Goal: Task Accomplishment & Management: Complete application form

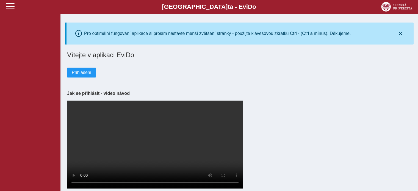
click at [15, 9] on div "Slezská univerzi t a - Evi D o EviDo" at bounding box center [209, 7] width 418 height 14
click at [10, 9] on span at bounding box center [10, 6] width 9 height 9
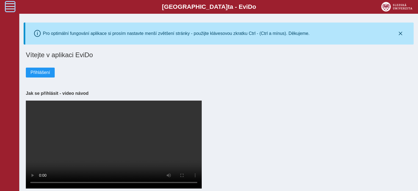
click at [12, 4] on span at bounding box center [10, 6] width 9 height 9
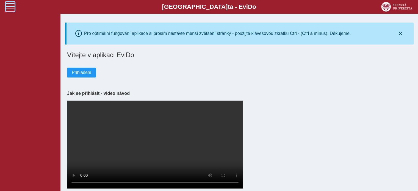
click at [12, 4] on span at bounding box center [10, 6] width 9 height 9
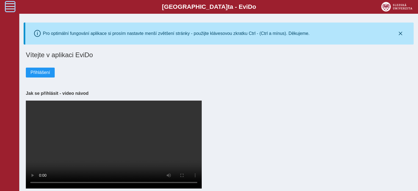
click at [12, 4] on span at bounding box center [10, 6] width 9 height 9
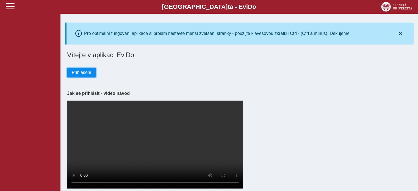
click at [82, 74] on span "Přihlášení" at bounding box center [82, 72] width 20 height 5
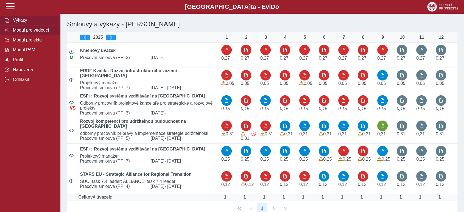
click at [35, 33] on span "Modul pro vedoucí" at bounding box center [33, 30] width 45 height 5
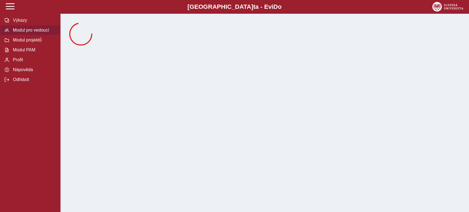
click at [34, 30] on span "Modul pro vedoucí" at bounding box center [33, 30] width 45 height 5
drag, startPoint x: 10, startPoint y: 8, endPoint x: 10, endPoint y: 4, distance: 4.4
click at [10, 4] on span at bounding box center [10, 6] width 9 height 9
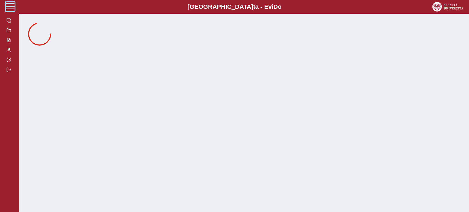
click at [10, 4] on span at bounding box center [10, 6] width 9 height 9
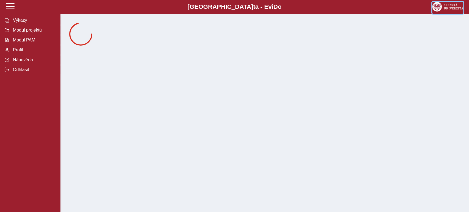
click at [449, 8] on img at bounding box center [447, 7] width 31 height 10
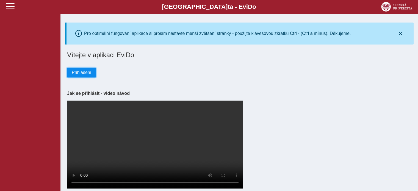
click at [88, 71] on span "Přihlášení" at bounding box center [82, 72] width 20 height 5
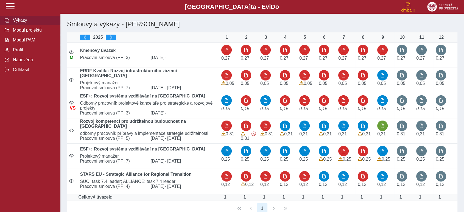
click at [23, 20] on span "Výkazy" at bounding box center [33, 20] width 45 height 5
click at [14, 5] on span at bounding box center [10, 6] width 9 height 9
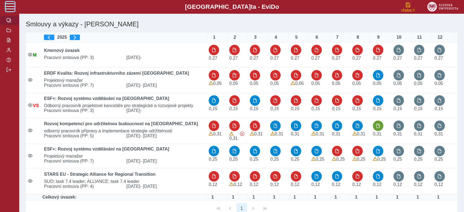
click at [13, 4] on span at bounding box center [10, 6] width 9 height 9
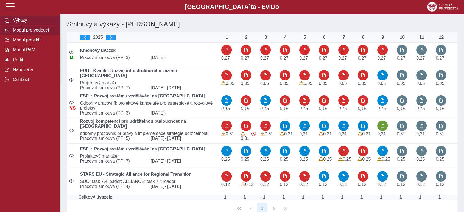
click at [30, 30] on span "Modul pro vedoucí" at bounding box center [33, 30] width 45 height 5
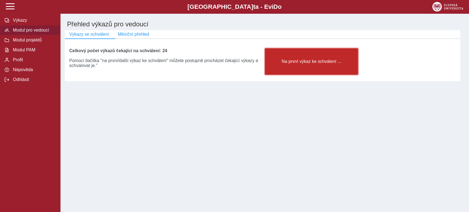
click at [288, 61] on span "Na první výkaz ke schválení ..." at bounding box center [312, 61] width 84 height 5
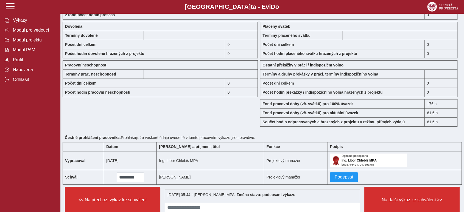
scroll to position [451, 0]
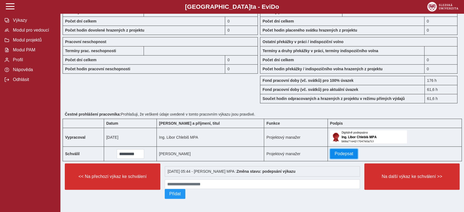
click at [335, 151] on span "Podepsat" at bounding box center [344, 153] width 19 height 5
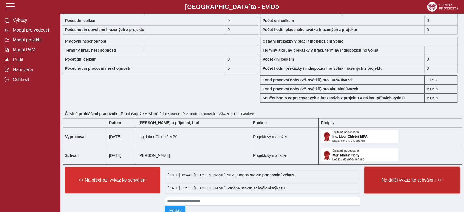
click at [389, 178] on span "Na další výkaz ke schválení >>" at bounding box center [412, 180] width 86 height 5
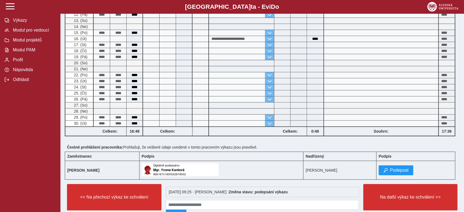
scroll to position [232, 0]
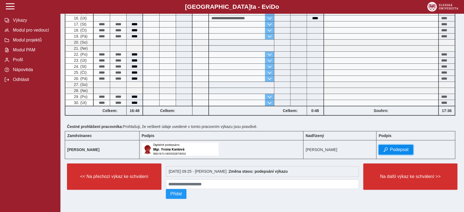
click at [392, 145] on button "Podepsat" at bounding box center [396, 150] width 35 height 10
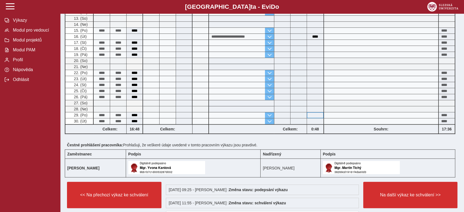
scroll to position [245, 0]
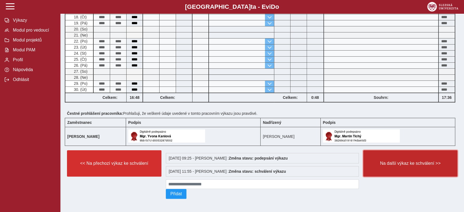
click at [402, 157] on button "Na další výkaz ke schválení >>" at bounding box center [411, 163] width 95 height 26
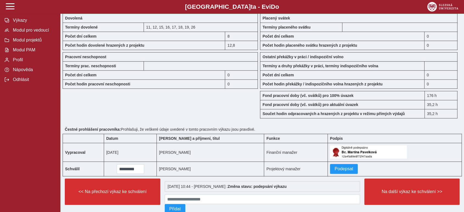
scroll to position [458, 0]
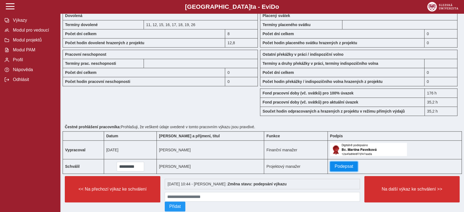
click at [335, 164] on span "Podepsat" at bounding box center [344, 166] width 19 height 5
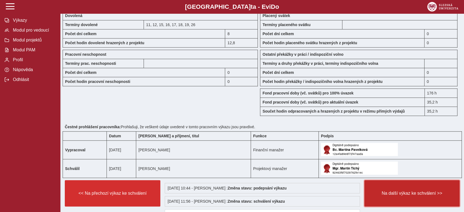
click at [419, 193] on span "Na další výkaz ke schválení >>" at bounding box center [412, 193] width 86 height 5
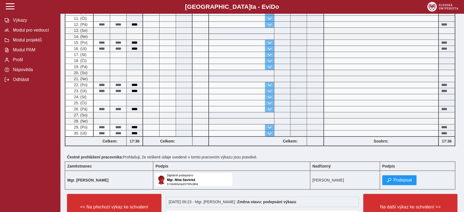
scroll to position [232, 0]
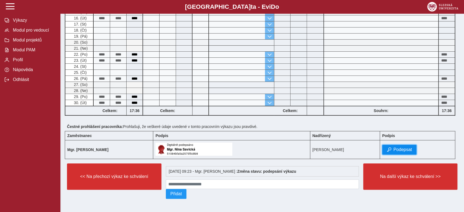
click at [398, 147] on span "Podepsat" at bounding box center [403, 149] width 19 height 5
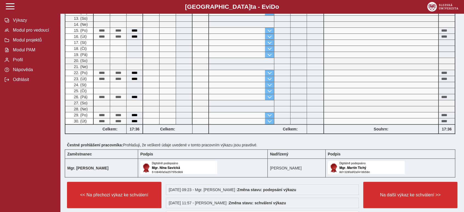
scroll to position [245, 0]
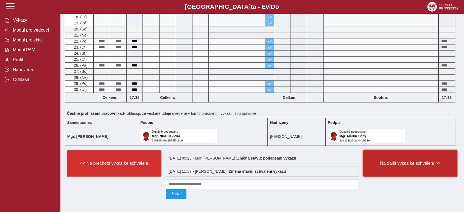
click at [400, 165] on button "Na další výkaz ke schválení >>" at bounding box center [411, 163] width 95 height 26
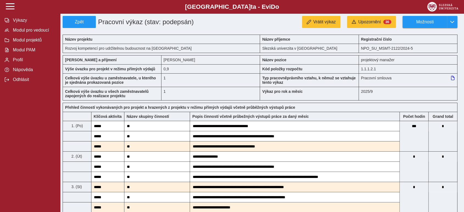
drag, startPoint x: 329, startPoint y: 120, endPoint x: 293, endPoint y: -3, distance: 128.4
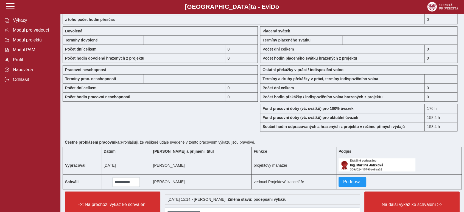
scroll to position [847, 0]
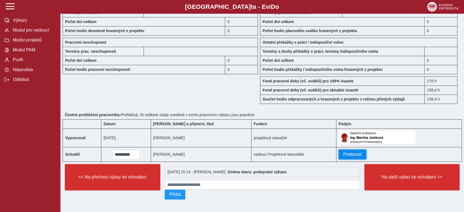
click at [343, 152] on span "Podepsat" at bounding box center [352, 154] width 19 height 5
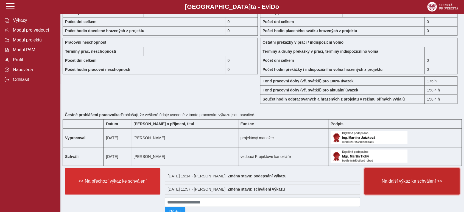
click at [402, 173] on button "Na další výkaz ke schválení >>" at bounding box center [413, 181] width 96 height 26
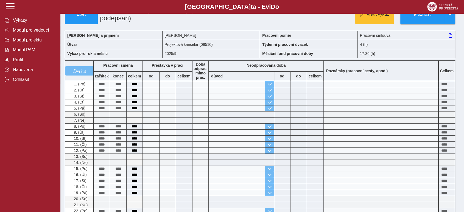
scroll to position [197, 0]
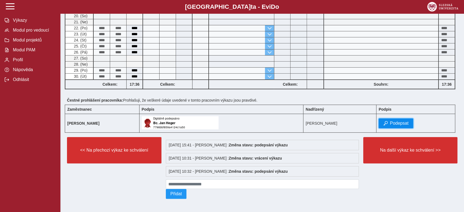
click at [395, 121] on span "Podepsat" at bounding box center [399, 123] width 19 height 5
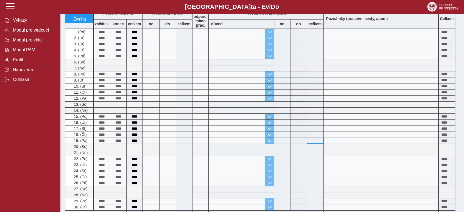
scroll to position [210, 0]
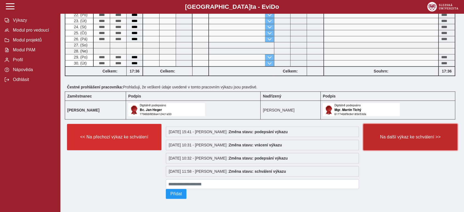
click at [431, 140] on button "Na další výkaz ke schválení >>" at bounding box center [411, 137] width 95 height 26
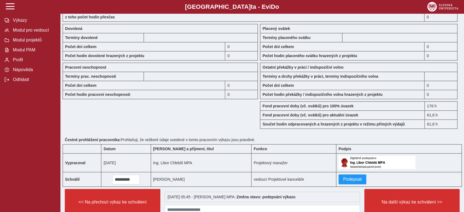
scroll to position [451, 0]
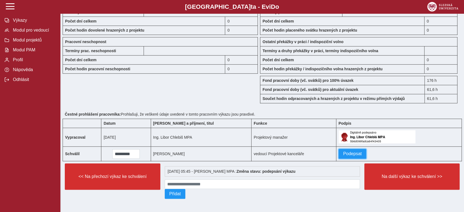
click at [343, 151] on span "Podepsat" at bounding box center [352, 153] width 19 height 5
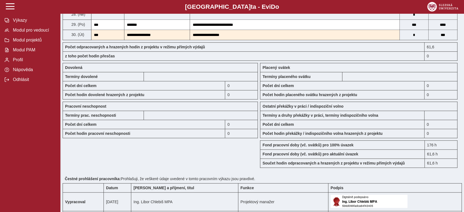
scroll to position [468, 0]
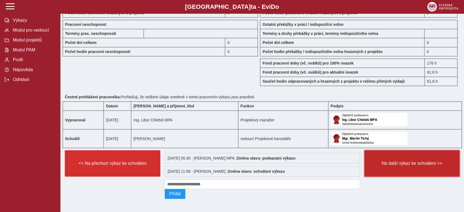
click at [435, 164] on span "Na další výkaz ke schválení >>" at bounding box center [412, 163] width 86 height 5
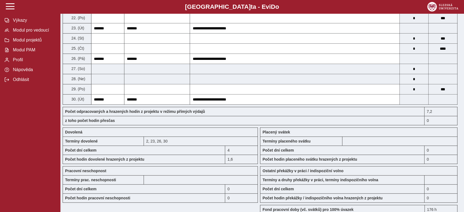
scroll to position [397, 0]
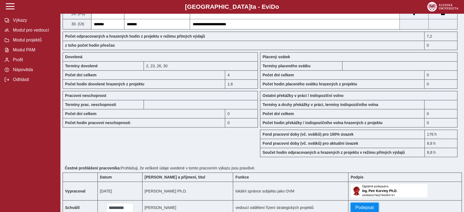
click at [362, 208] on span "Podepsat" at bounding box center [365, 207] width 19 height 5
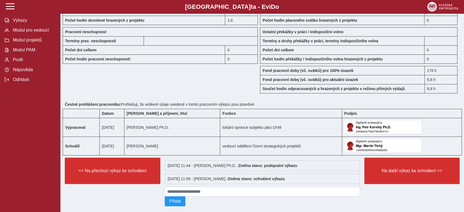
scroll to position [468, 0]
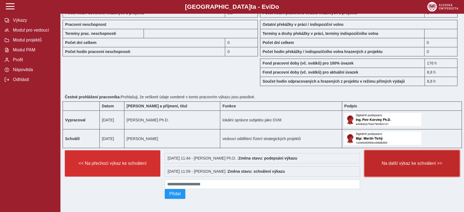
click at [413, 162] on span "Na další výkaz ke schválení >>" at bounding box center [412, 163] width 86 height 5
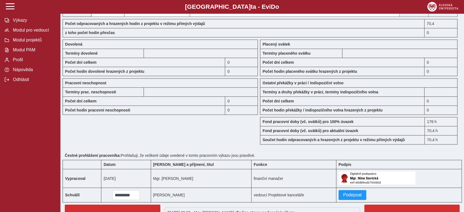
scroll to position [532, 0]
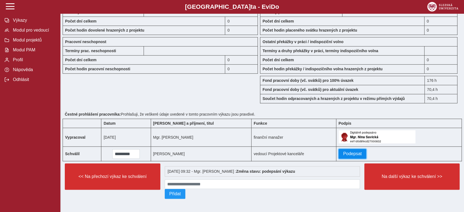
click at [343, 151] on span "Podepsat" at bounding box center [352, 153] width 19 height 5
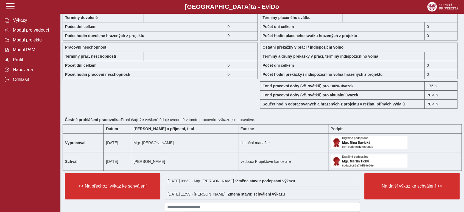
scroll to position [548, 0]
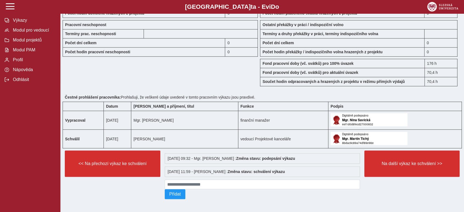
click at [405, 161] on span "Na další výkaz ke schválení >>" at bounding box center [412, 163] width 86 height 5
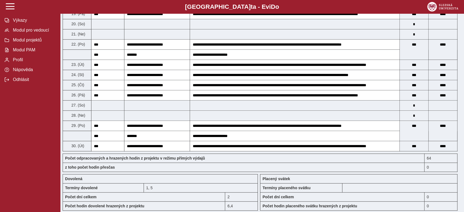
scroll to position [458, 0]
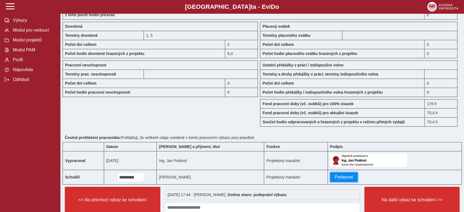
click at [335, 176] on span "Podepsat" at bounding box center [344, 177] width 19 height 5
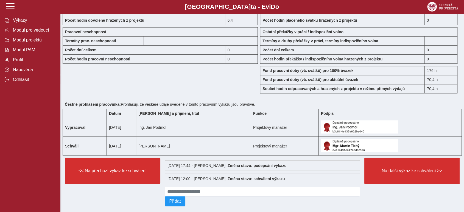
scroll to position [498, 0]
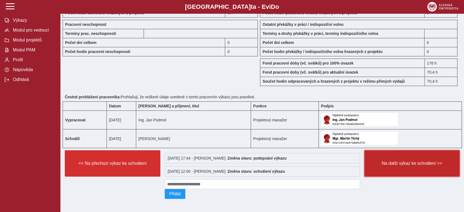
click at [396, 165] on button "Na další výkaz ke schválení >>" at bounding box center [413, 163] width 96 height 26
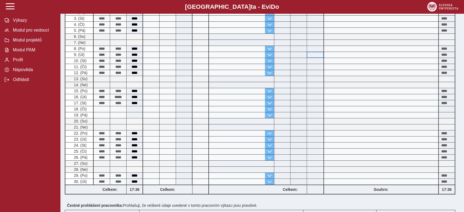
scroll to position [171, 0]
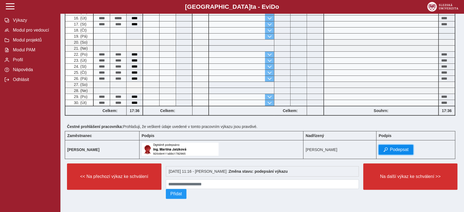
click at [396, 147] on span "Podepsat" at bounding box center [399, 149] width 19 height 5
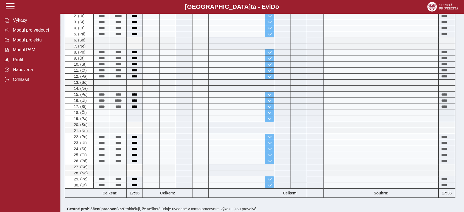
scroll to position [184, 0]
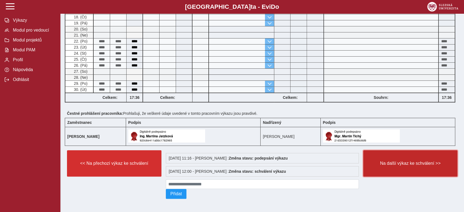
click at [426, 169] on button "Na další výkaz ke schválení >>" at bounding box center [411, 163] width 95 height 26
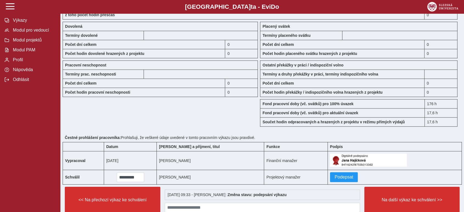
scroll to position [451, 0]
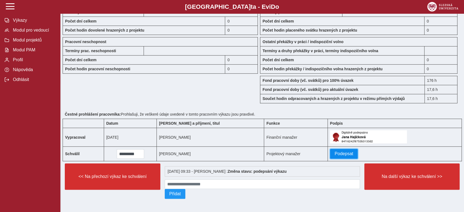
click at [335, 151] on span "Podepsat" at bounding box center [344, 153] width 19 height 5
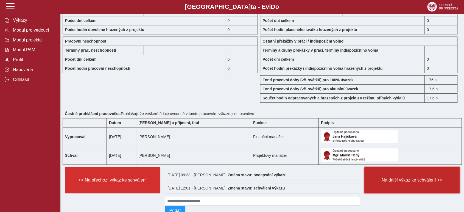
click at [388, 178] on span "Na další výkaz ke schválení >>" at bounding box center [412, 180] width 86 height 5
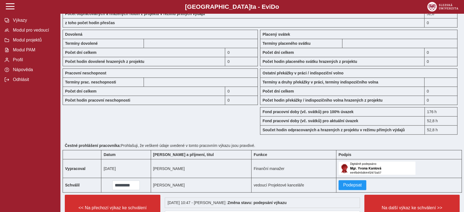
scroll to position [511, 0]
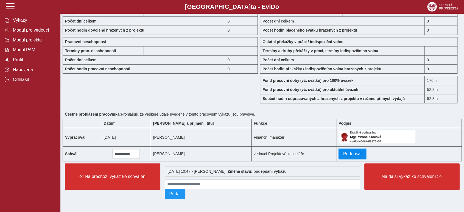
click at [343, 152] on span "Podepsat" at bounding box center [352, 153] width 19 height 5
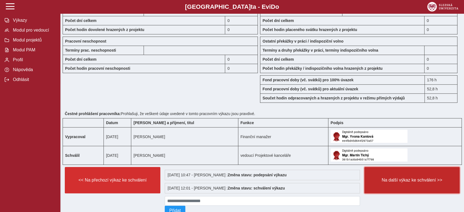
click at [387, 180] on span "Na další výkaz ke schválení >>" at bounding box center [412, 180] width 86 height 5
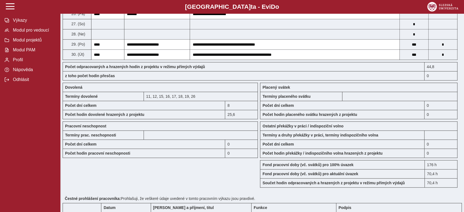
scroll to position [451, 0]
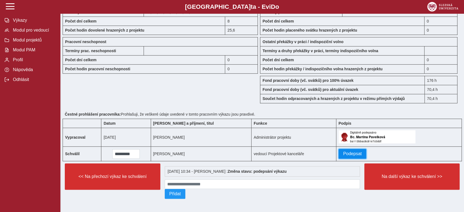
click at [343, 151] on span "Podepsat" at bounding box center [352, 153] width 19 height 5
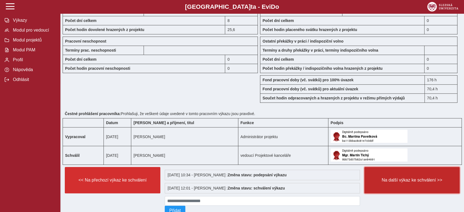
click at [411, 184] on button "Na další výkaz ke schválení >>" at bounding box center [413, 180] width 96 height 26
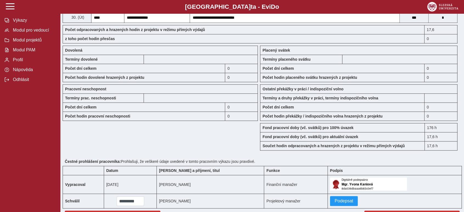
scroll to position [511, 0]
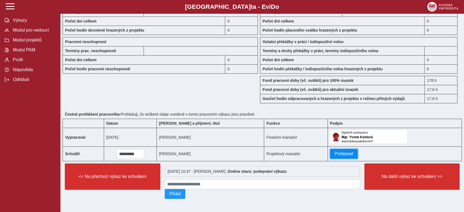
click at [330, 155] on button "Podepsat" at bounding box center [344, 154] width 28 height 10
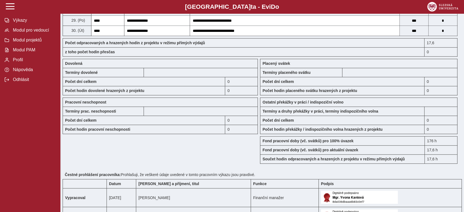
scroll to position [527, 0]
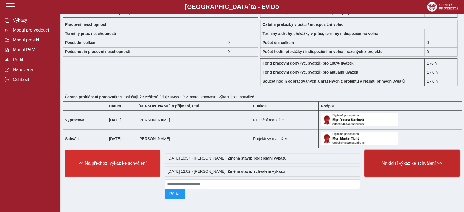
click at [399, 168] on button "Na další výkaz ke schválení >>" at bounding box center [413, 163] width 96 height 26
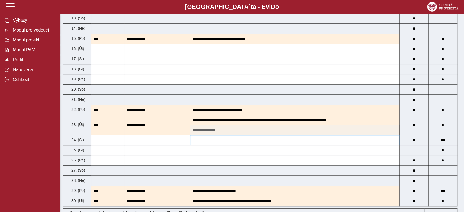
scroll to position [475, 0]
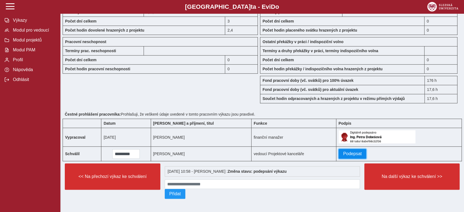
click at [343, 151] on span "Podepsat" at bounding box center [352, 153] width 19 height 5
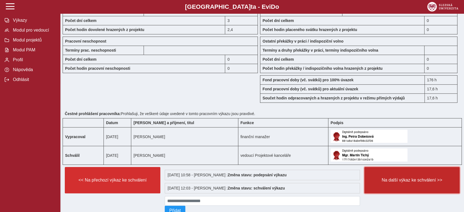
click at [418, 178] on span "Na další výkaz ke schválení >>" at bounding box center [412, 180] width 86 height 5
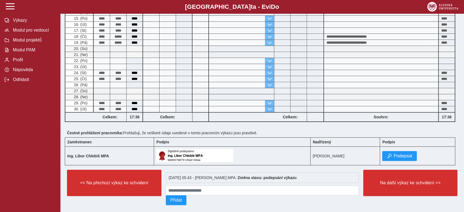
scroll to position [232, 0]
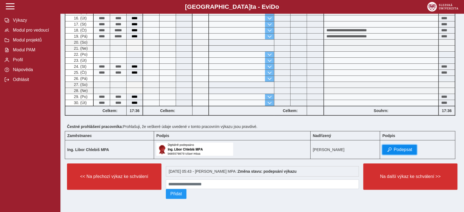
click at [395, 148] on span "Podepsat" at bounding box center [403, 149] width 19 height 5
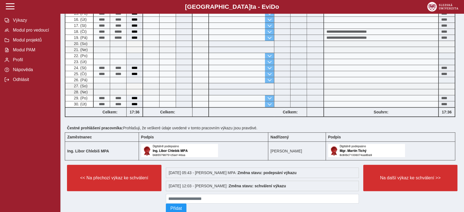
scroll to position [245, 0]
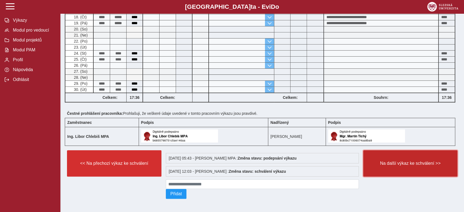
click at [411, 165] on button "Na další výkaz ke schválení >>" at bounding box center [411, 163] width 95 height 26
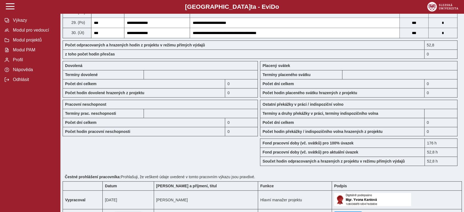
scroll to position [519, 0]
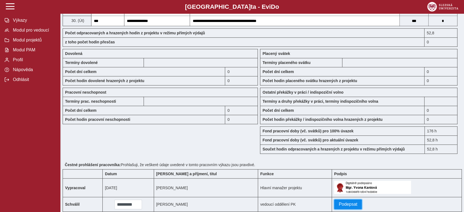
click at [339, 204] on span "Podepsat" at bounding box center [348, 204] width 19 height 5
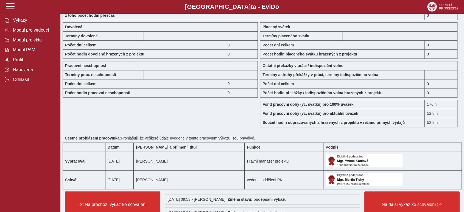
scroll to position [587, 0]
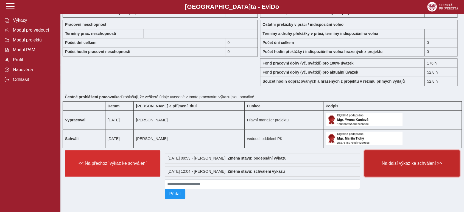
click at [390, 162] on span "Na další výkaz ke schválení >>" at bounding box center [412, 163] width 86 height 5
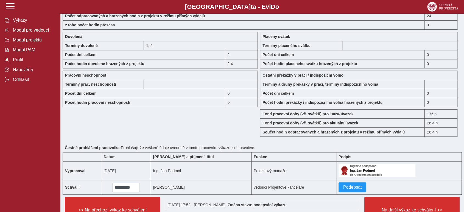
scroll to position [502, 0]
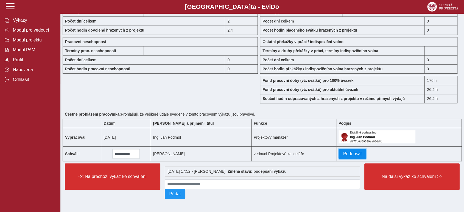
click at [343, 151] on span "Podepsat" at bounding box center [352, 153] width 19 height 5
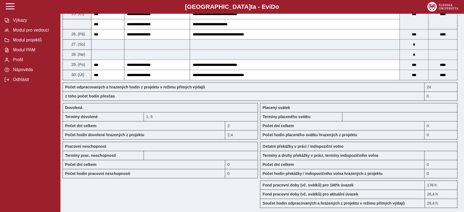
scroll to position [519, 0]
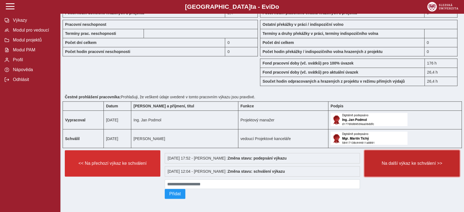
click at [389, 164] on span "Na další výkaz ke schválení >>" at bounding box center [412, 163] width 86 height 5
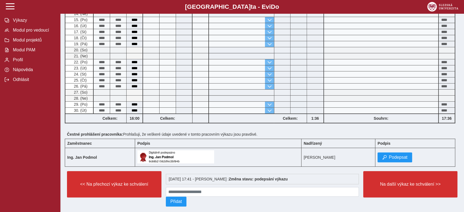
scroll to position [171, 0]
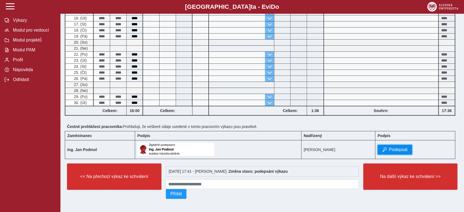
click at [392, 145] on button "Podepsat" at bounding box center [395, 150] width 35 height 10
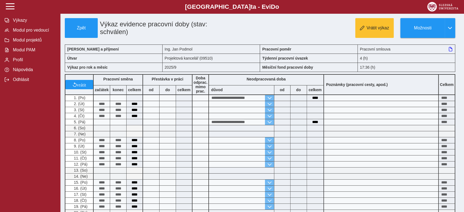
scroll to position [184, 0]
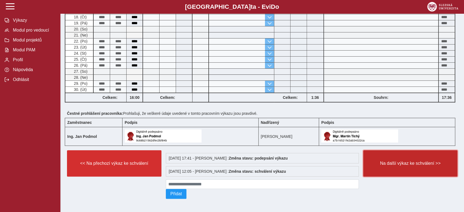
click at [393, 161] on span "Na další výkaz ke schválení >>" at bounding box center [410, 163] width 85 height 5
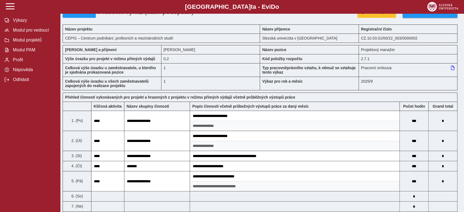
drag, startPoint x: 180, startPoint y: 44, endPoint x: 179, endPoint y: 57, distance: 12.9
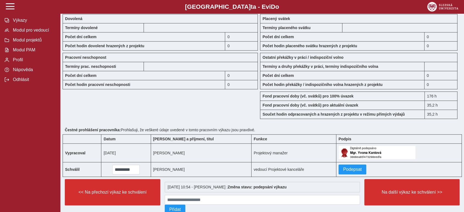
scroll to position [501, 0]
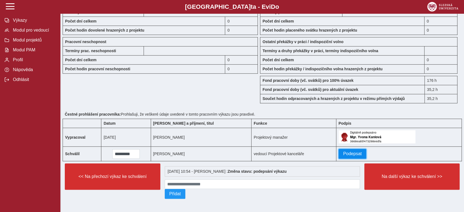
click at [347, 154] on span "Podepsat" at bounding box center [352, 153] width 19 height 5
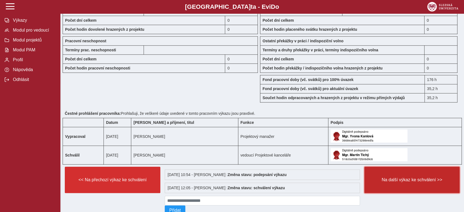
click at [404, 177] on span "Na další výkaz ke schválení >>" at bounding box center [412, 179] width 86 height 5
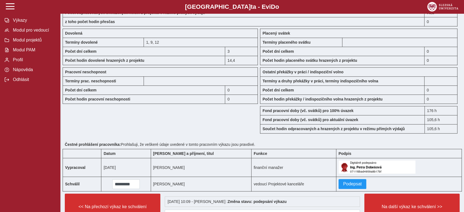
scroll to position [550, 0]
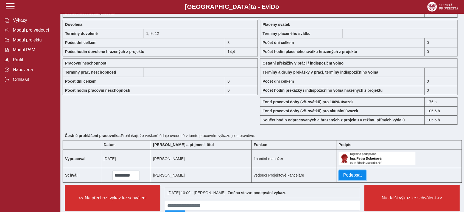
click at [343, 173] on span "Podepsat" at bounding box center [352, 175] width 19 height 5
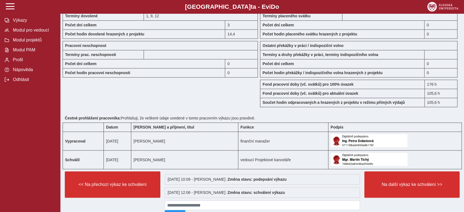
scroll to position [588, 0]
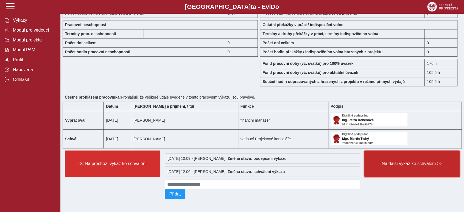
click at [393, 171] on button "Na další výkaz ke schválení >>" at bounding box center [413, 164] width 96 height 26
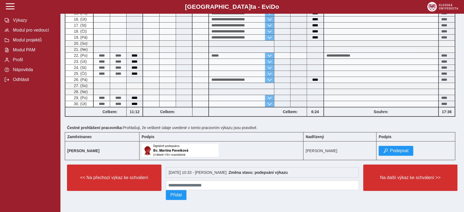
scroll to position [201, 0]
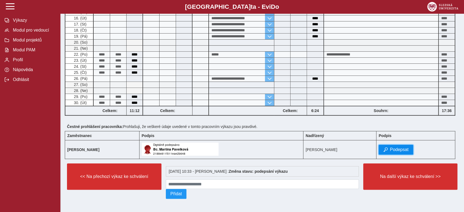
click at [405, 148] on span "Podepsat" at bounding box center [399, 149] width 19 height 5
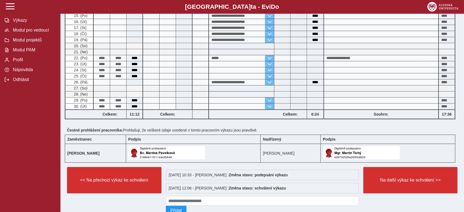
scroll to position [215, 0]
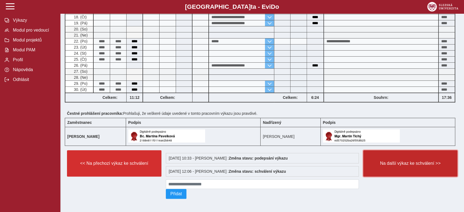
click at [398, 161] on span "Na další výkaz ke schválení >>" at bounding box center [410, 163] width 85 height 5
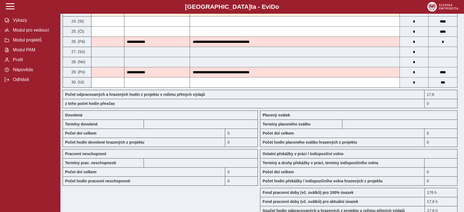
scroll to position [425, 0]
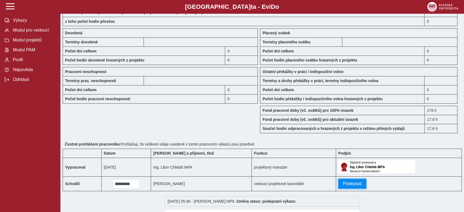
click at [349, 185] on span "Podepsat" at bounding box center [352, 183] width 19 height 5
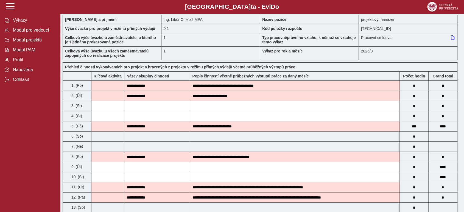
scroll to position [0, 0]
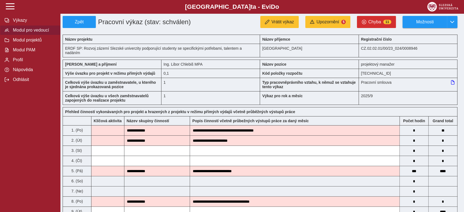
click at [42, 32] on span "Modul pro vedoucí" at bounding box center [33, 30] width 45 height 5
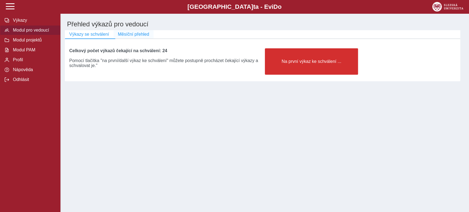
click at [136, 35] on span "Měsíční přehled" at bounding box center [133, 34] width 31 height 5
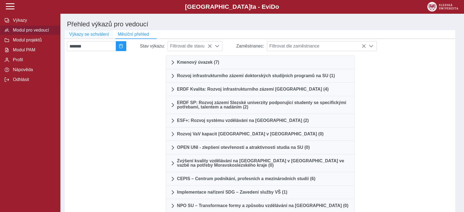
click at [101, 32] on span "Výkazy se schválení" at bounding box center [89, 34] width 40 height 5
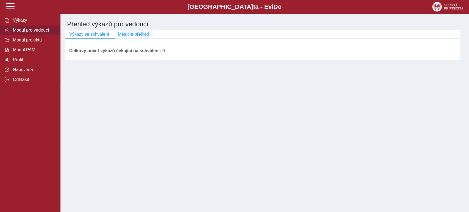
click at [141, 35] on span "Měsíční přehled" at bounding box center [133, 34] width 31 height 5
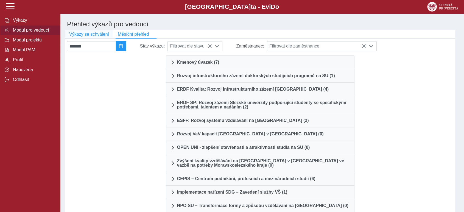
click at [82, 34] on span "Výkazy se schválení" at bounding box center [89, 34] width 40 height 5
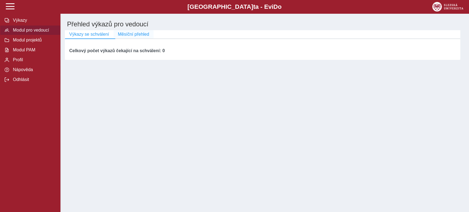
click at [141, 33] on span "Měsíční přehled" at bounding box center [133, 34] width 31 height 5
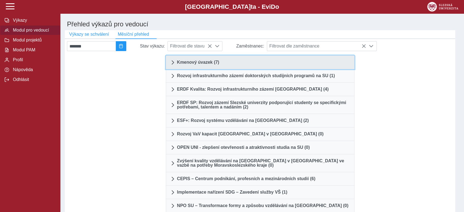
click at [209, 63] on span "Kmenový úvazek (7)" at bounding box center [198, 62] width 42 height 4
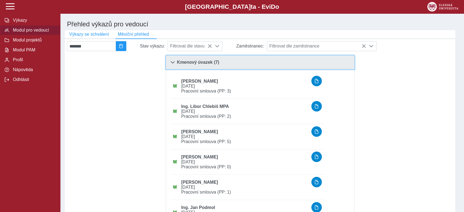
click at [196, 63] on span "Kmenový úvazek (7)" at bounding box center [198, 62] width 42 height 4
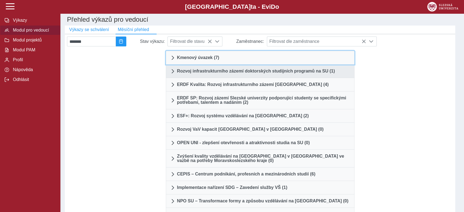
scroll to position [61, 0]
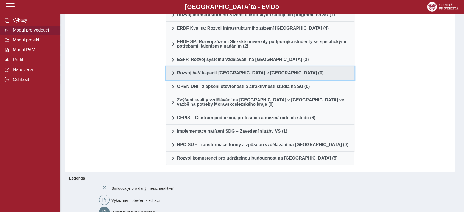
click at [188, 74] on span "Rozvoj VaV kapacit Slezské univerzity v Opavě (0)" at bounding box center [250, 73] width 147 height 4
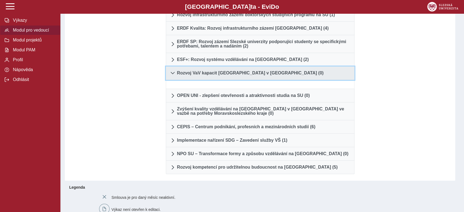
click at [188, 74] on span "Rozvoj VaV kapacit Slezské univerzity v Opavě (0)" at bounding box center [250, 73] width 147 height 4
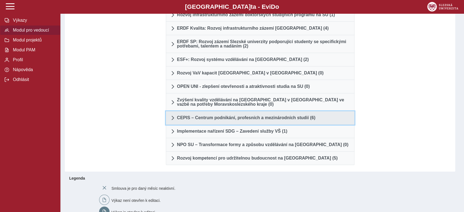
click at [194, 120] on span "CEPIS – Centrum podnikání, profesních a mezinárodních studií (6)" at bounding box center [246, 118] width 138 height 4
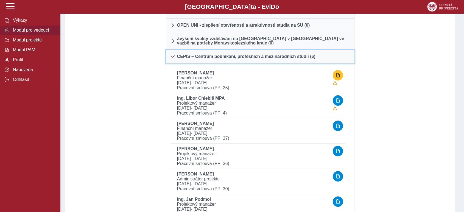
scroll to position [152, 0]
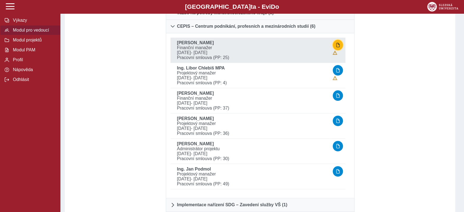
click at [341, 48] on button "button" at bounding box center [338, 45] width 10 height 10
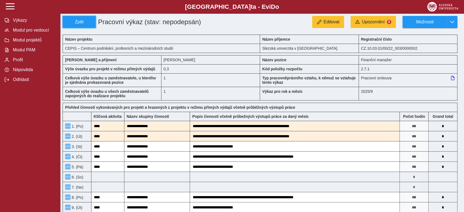
click at [73, 20] on span "Zpět" at bounding box center [79, 22] width 28 height 5
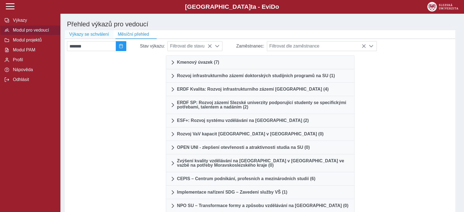
click at [85, 37] on span "Výkazy se schválení" at bounding box center [89, 34] width 40 height 5
